Goal: Task Accomplishment & Management: Manage account settings

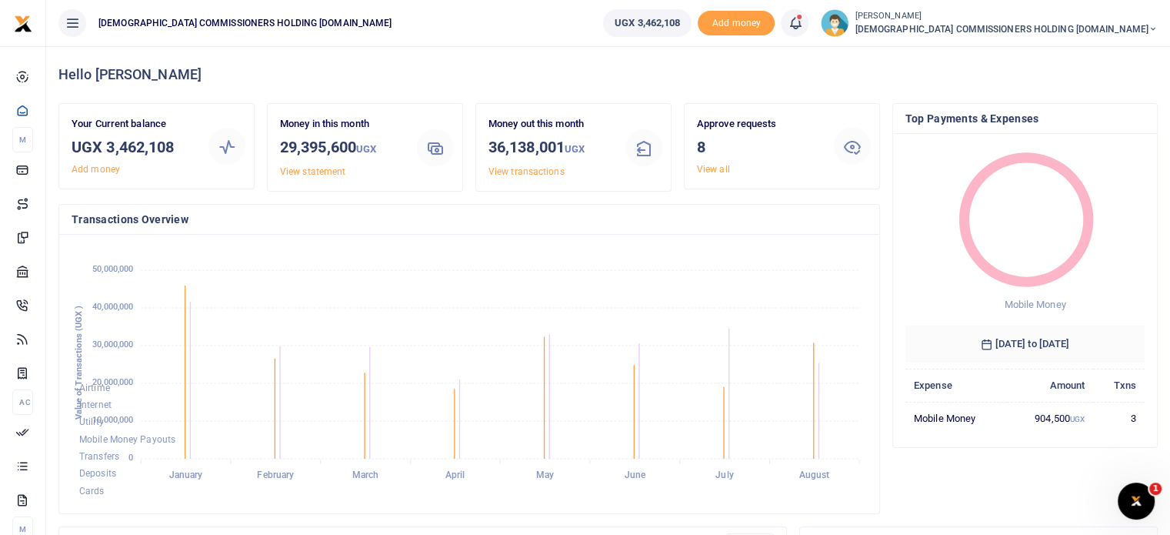
click at [74, 21] on icon at bounding box center [72, 23] width 15 height 17
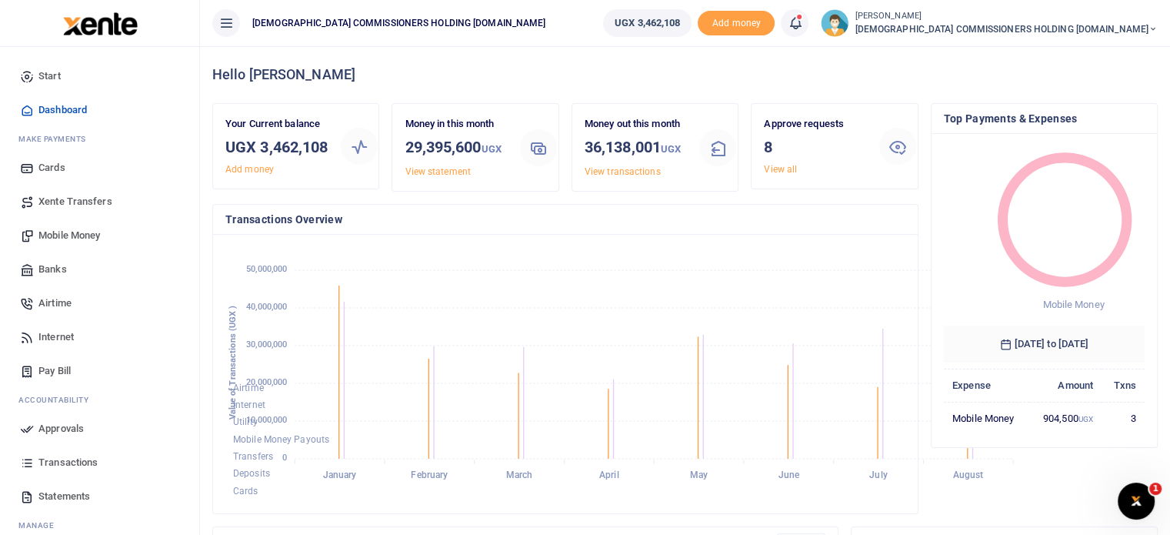
scroll to position [12, 12]
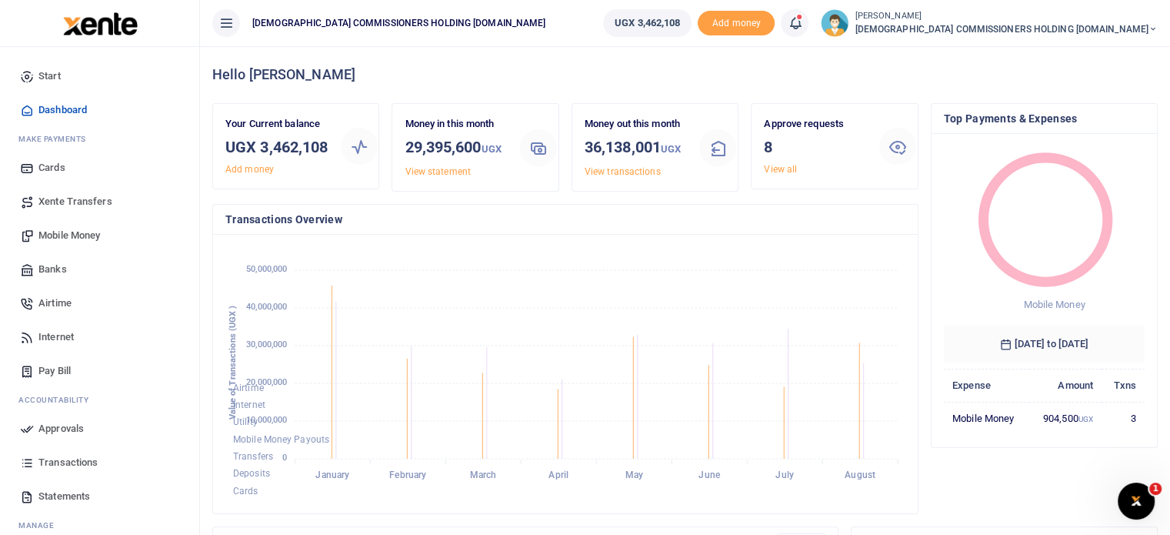
click at [65, 426] on span "Approvals" at bounding box center [60, 428] width 45 height 15
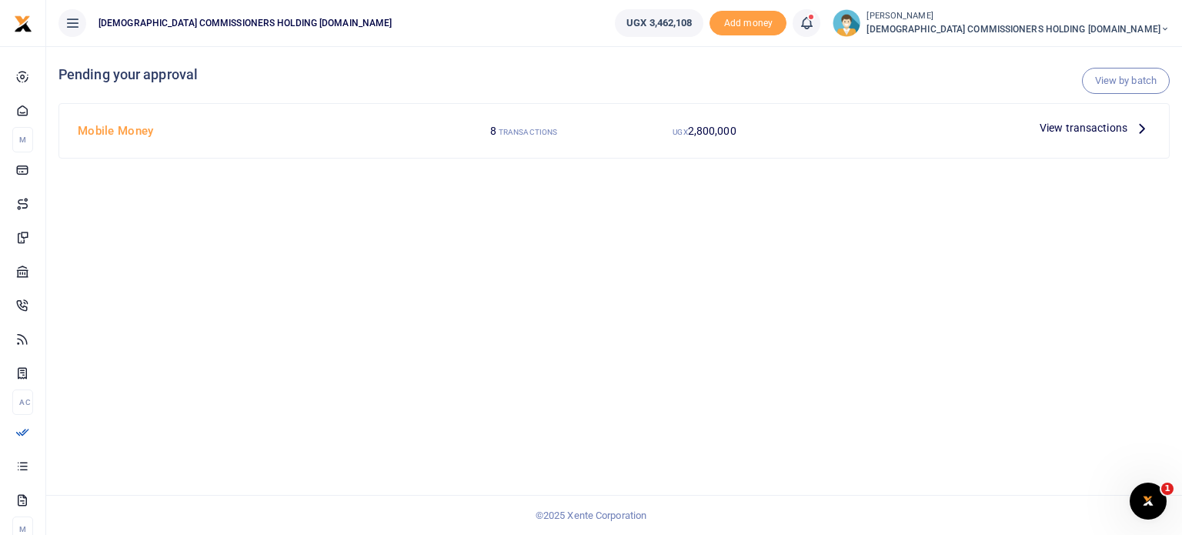
click at [76, 22] on icon at bounding box center [72, 23] width 15 height 17
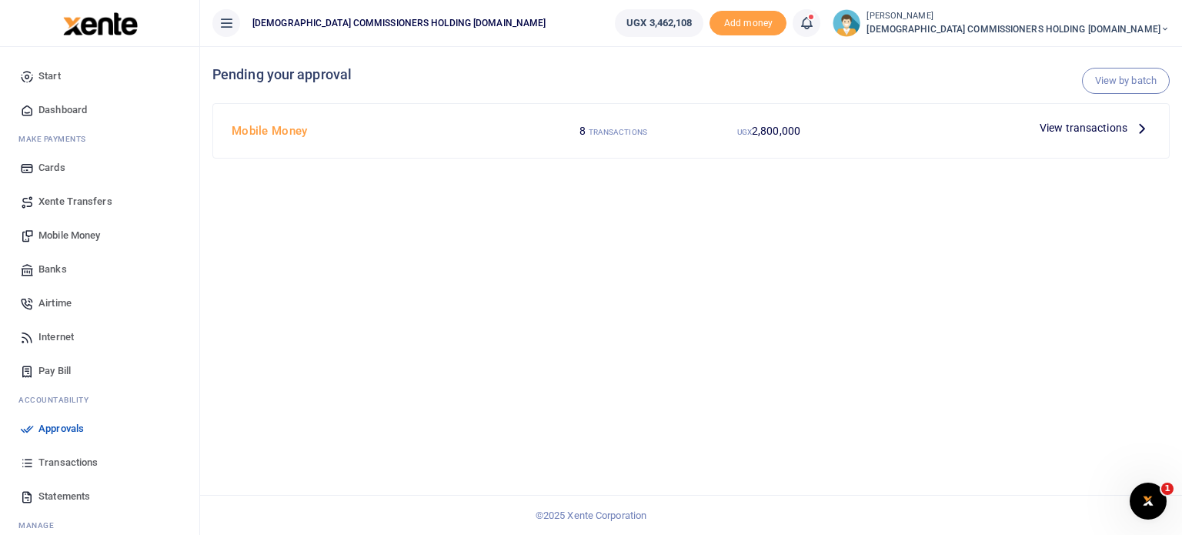
click at [53, 428] on span "Approvals" at bounding box center [60, 428] width 45 height 15
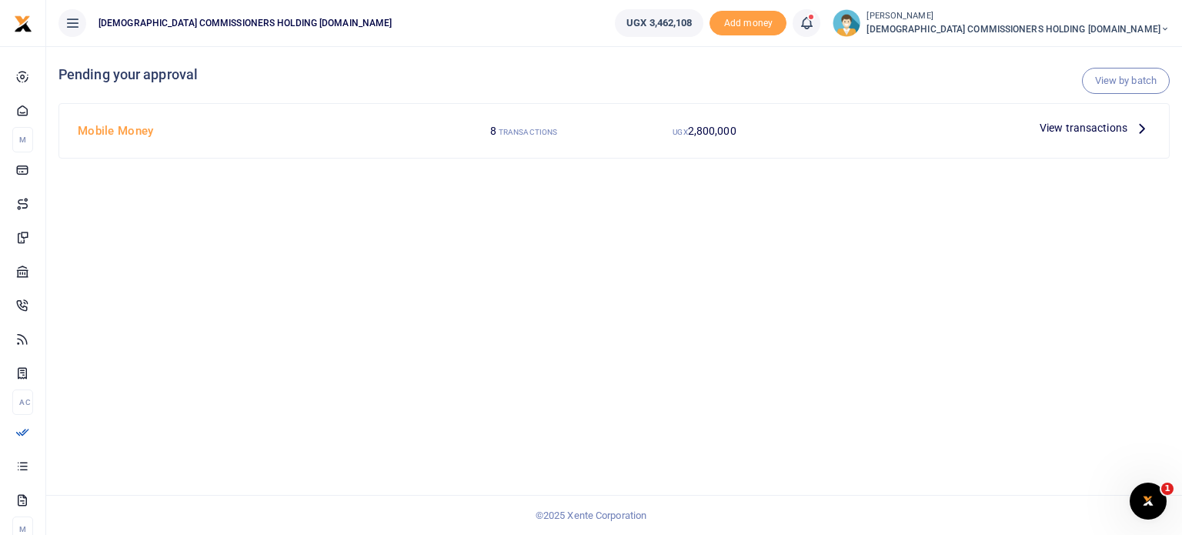
click at [1104, 131] on span "View transactions" at bounding box center [1083, 127] width 88 height 17
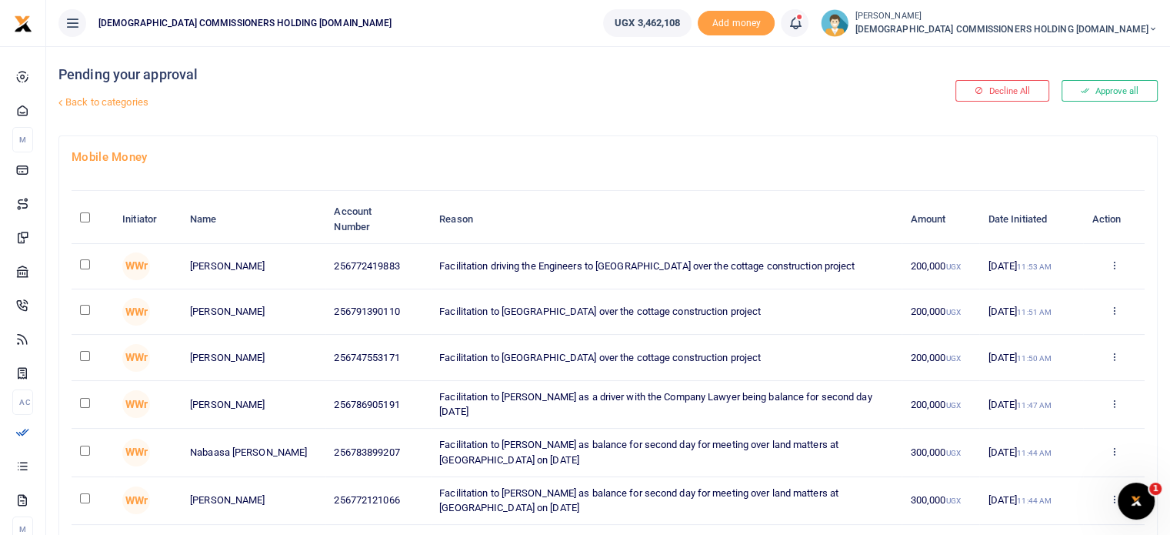
click at [86, 217] on input "\a \a : activate to sort column descending" at bounding box center [85, 217] width 10 height 10
checkbox input "true"
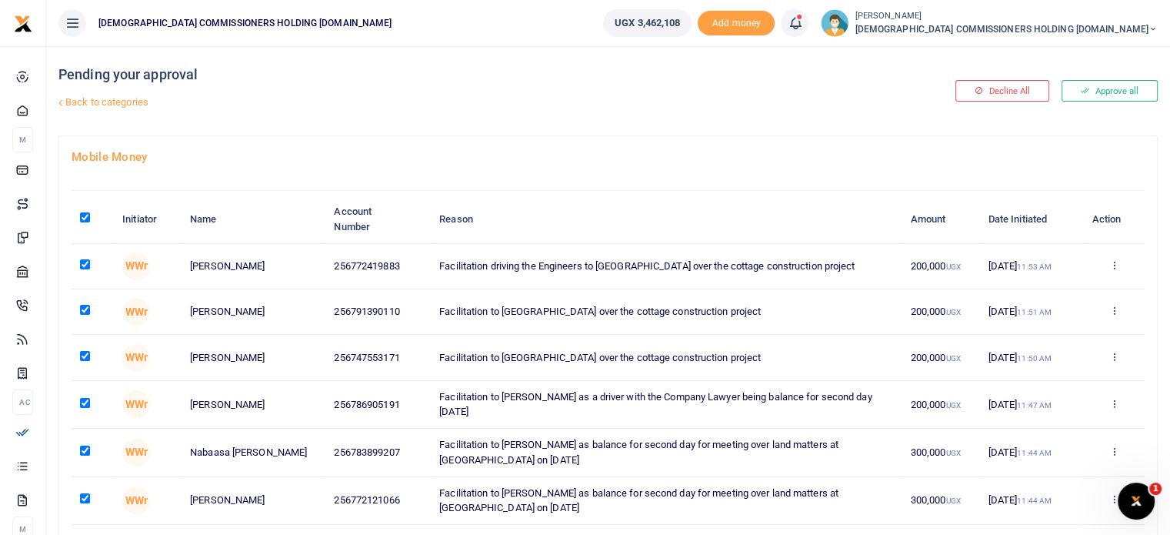
checkbox input "true"
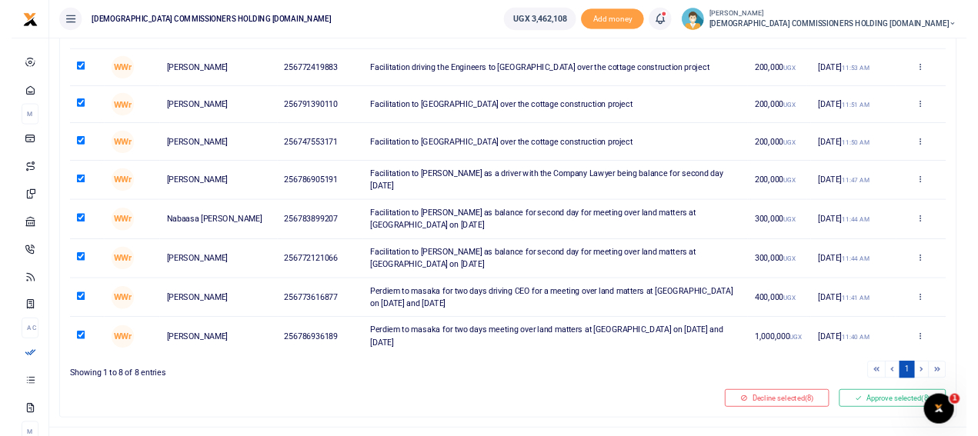
scroll to position [198, 0]
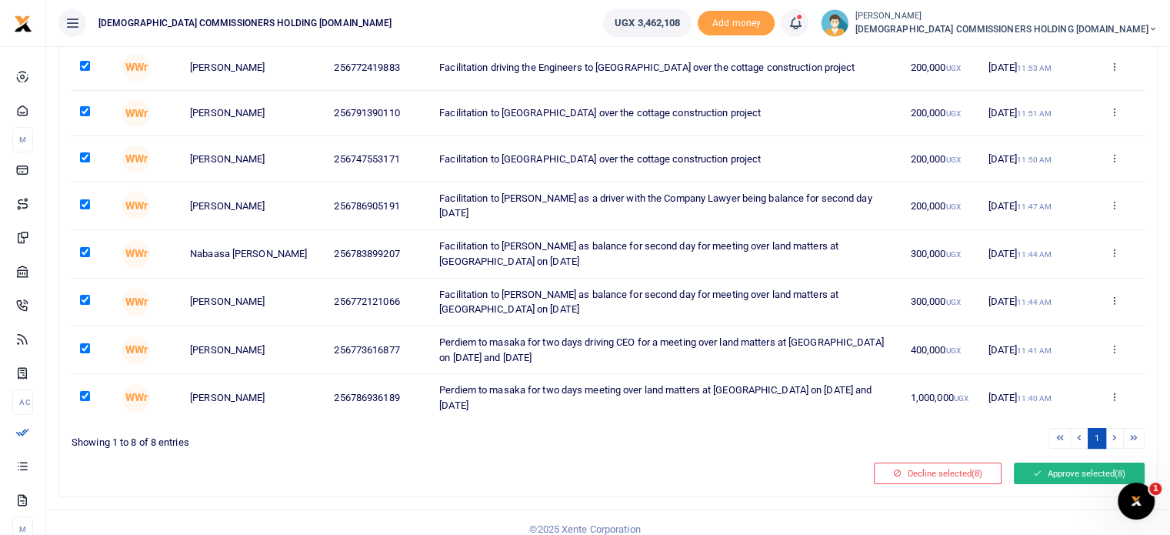
click at [1059, 472] on button "Approve selected (8)" at bounding box center [1079, 473] width 131 height 22
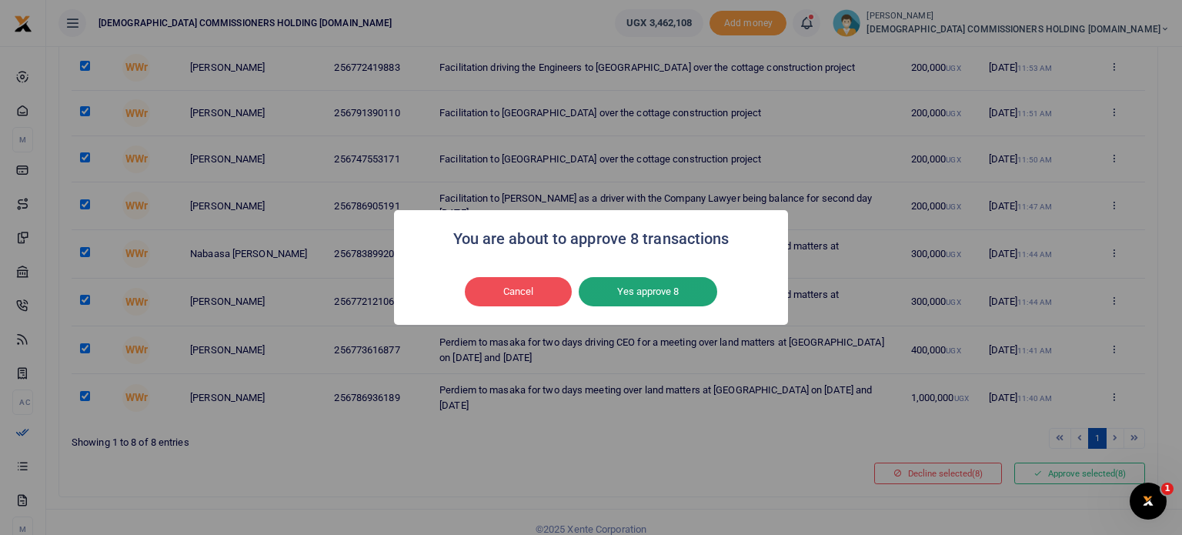
click at [643, 292] on button "Yes approve 8" at bounding box center [647, 291] width 138 height 29
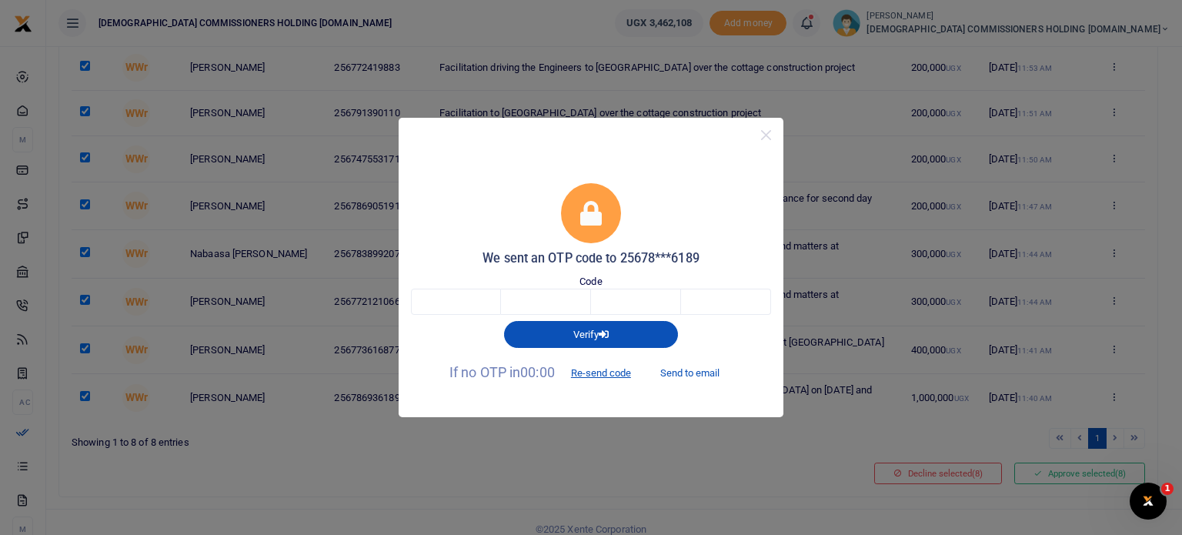
click at [698, 375] on button "Send to email" at bounding box center [689, 373] width 85 height 26
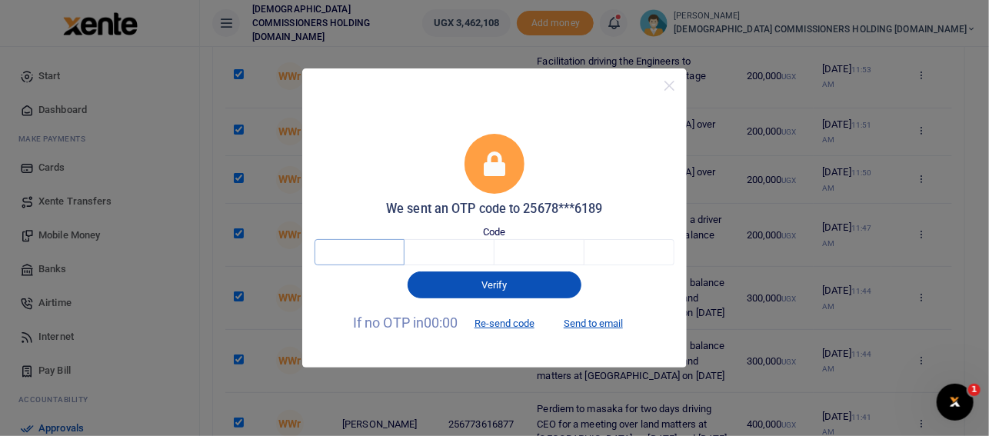
click at [358, 251] on input "text" at bounding box center [360, 252] width 90 height 26
type input "6"
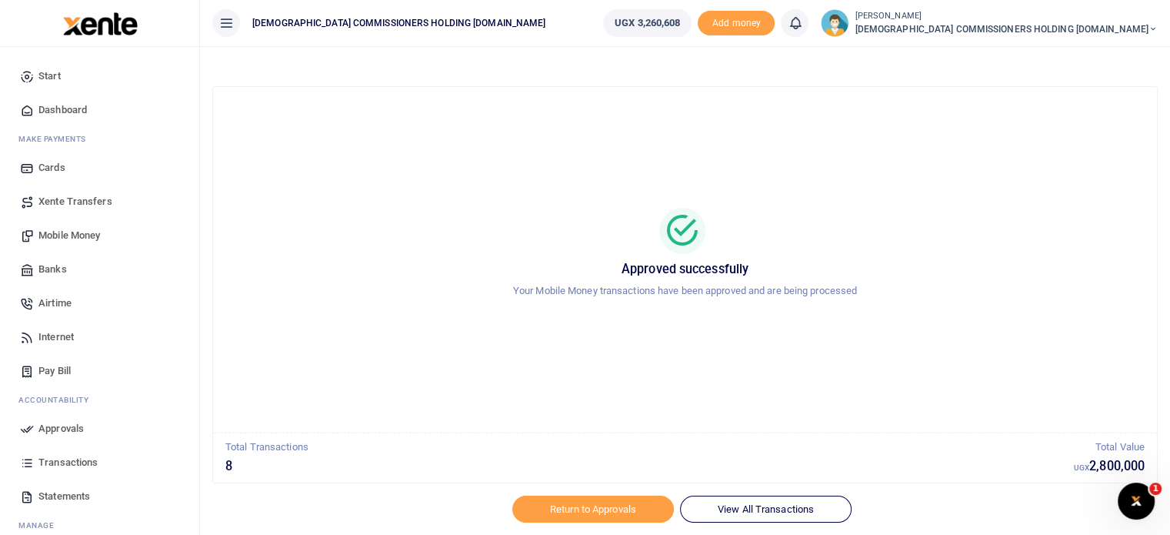
click at [64, 428] on span "Approvals" at bounding box center [60, 428] width 45 height 15
